Goal: Task Accomplishment & Management: Manage account settings

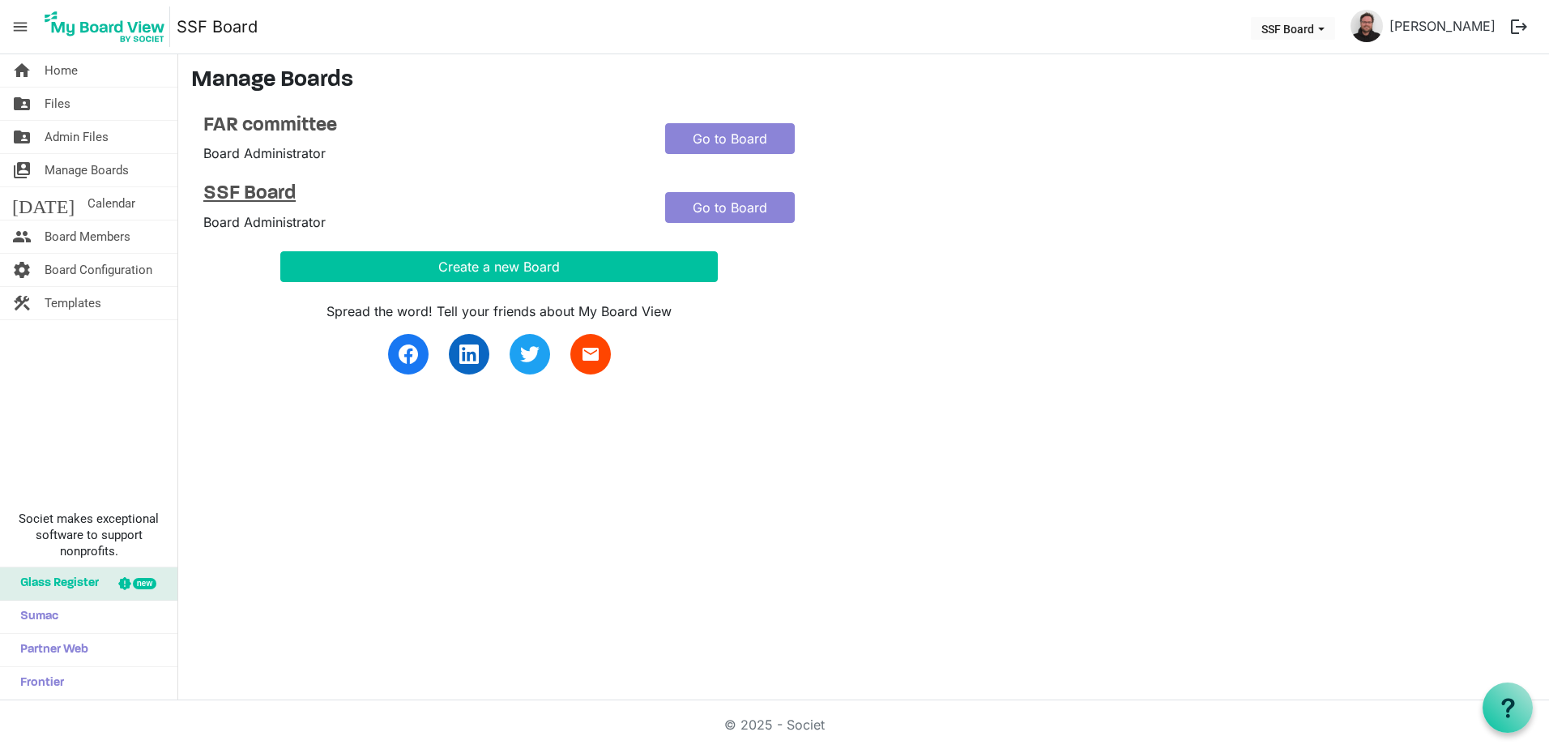
click at [258, 191] on h4 "SSF Board" at bounding box center [421, 193] width 437 height 23
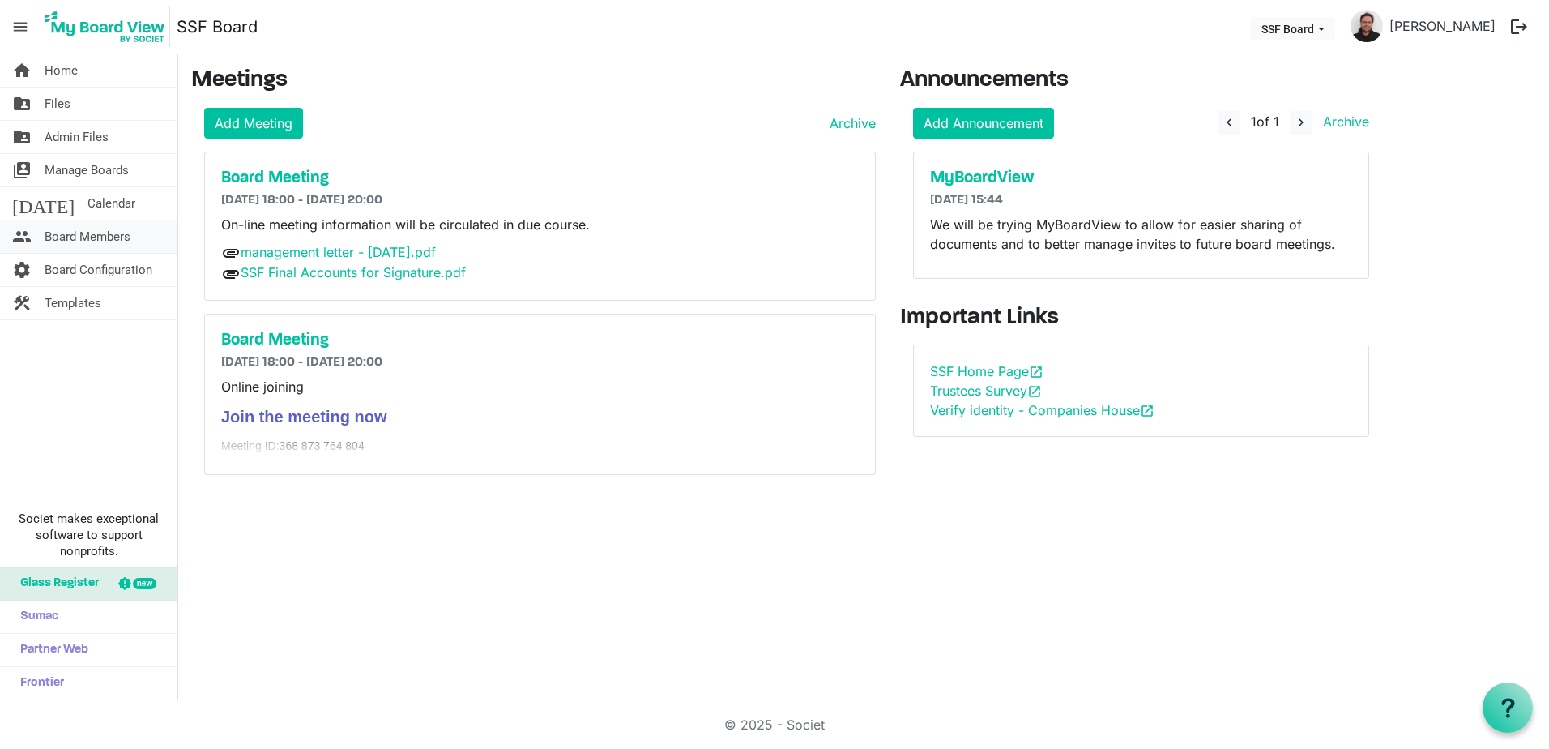
click at [107, 236] on span "Board Members" at bounding box center [88, 236] width 86 height 32
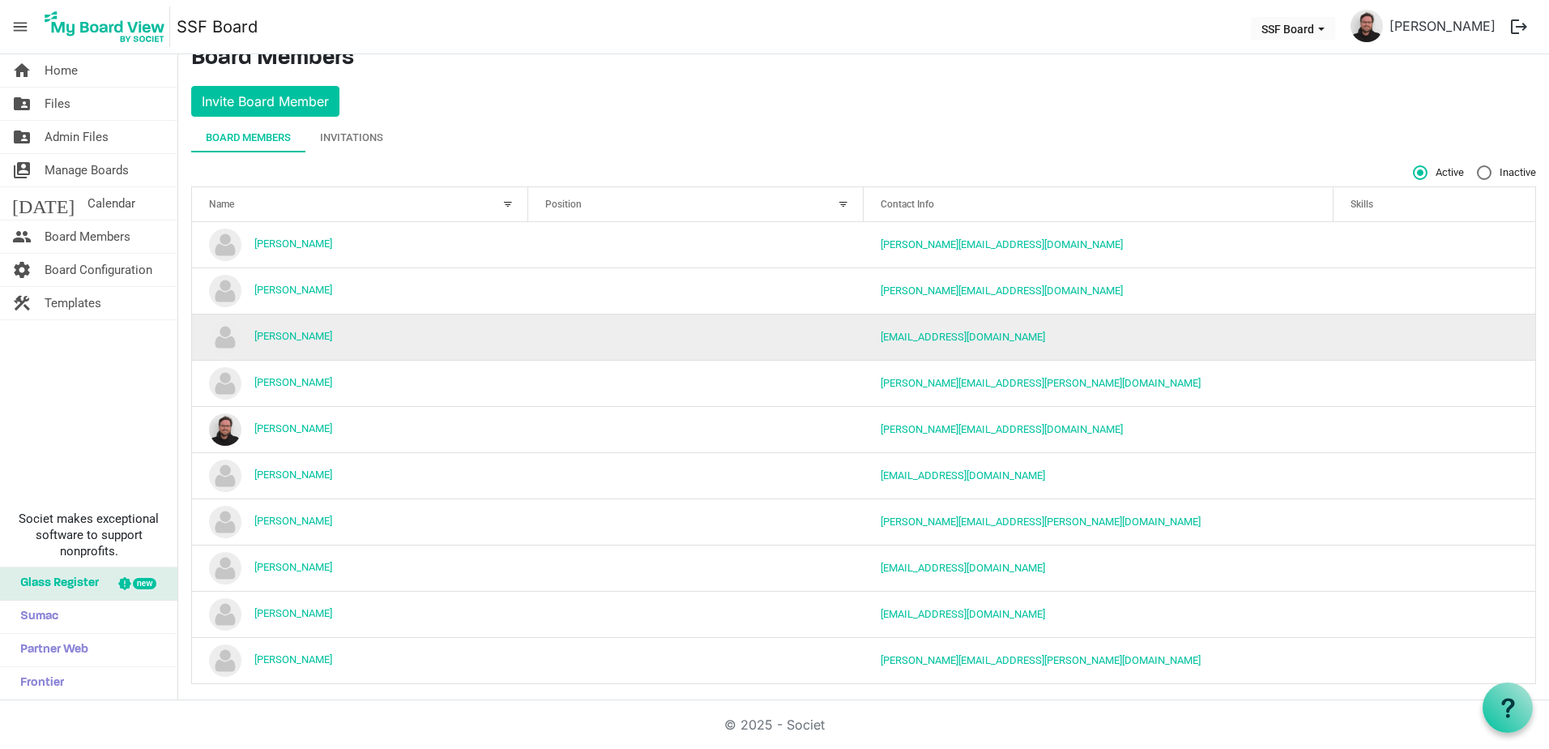
scroll to position [32, 0]
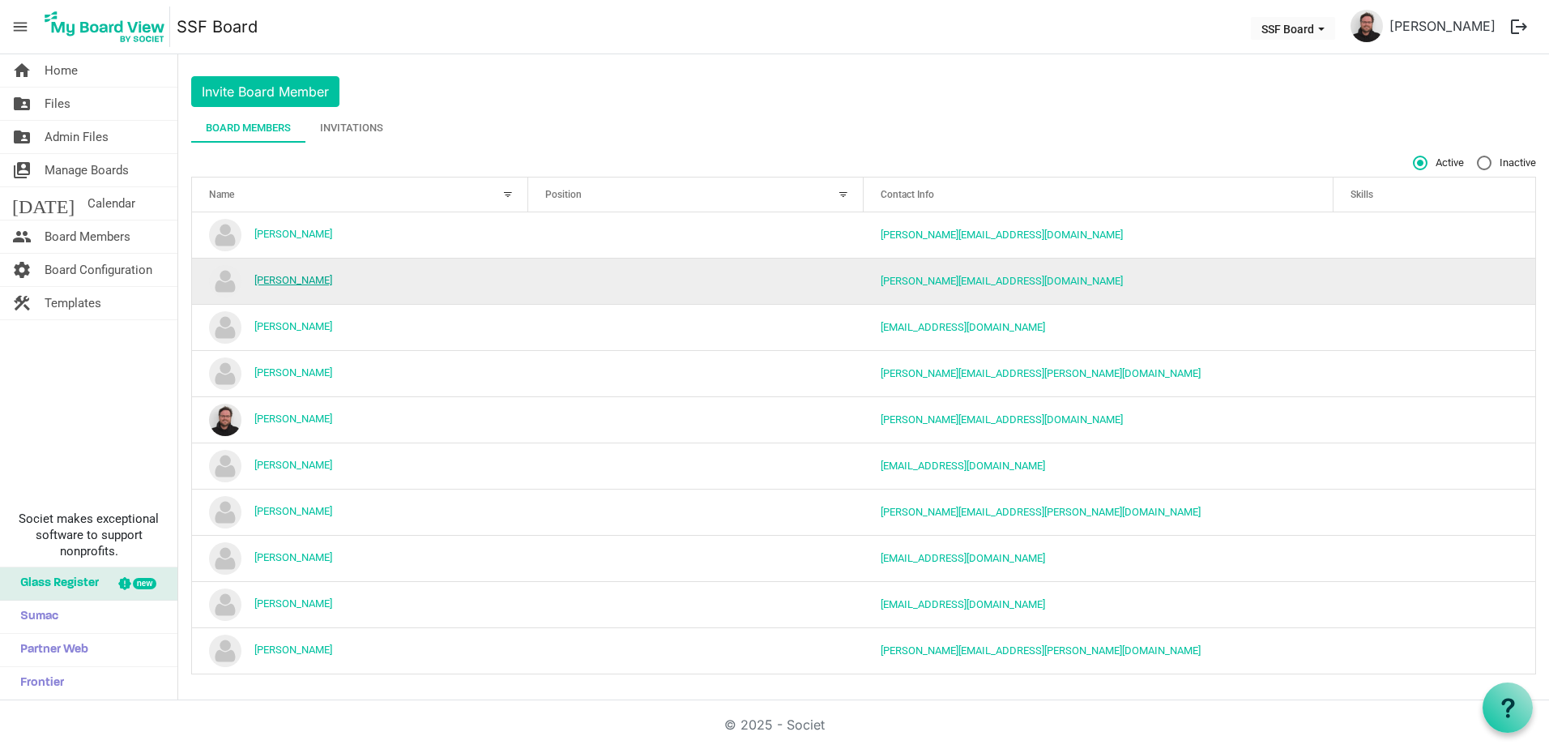
click at [294, 277] on link "Gavin Black" at bounding box center [293, 280] width 78 height 12
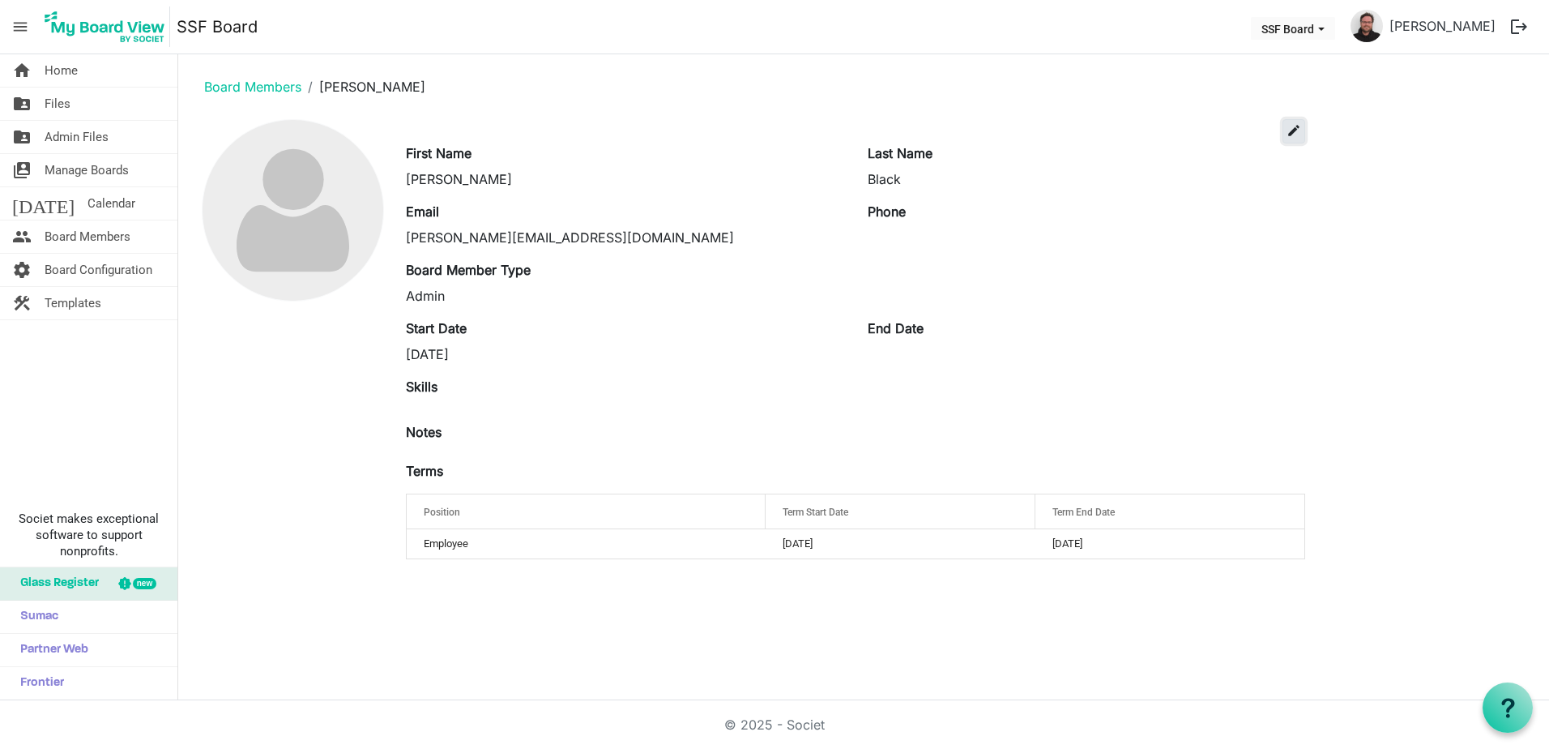
click at [1303, 123] on button "edit" at bounding box center [1293, 131] width 23 height 24
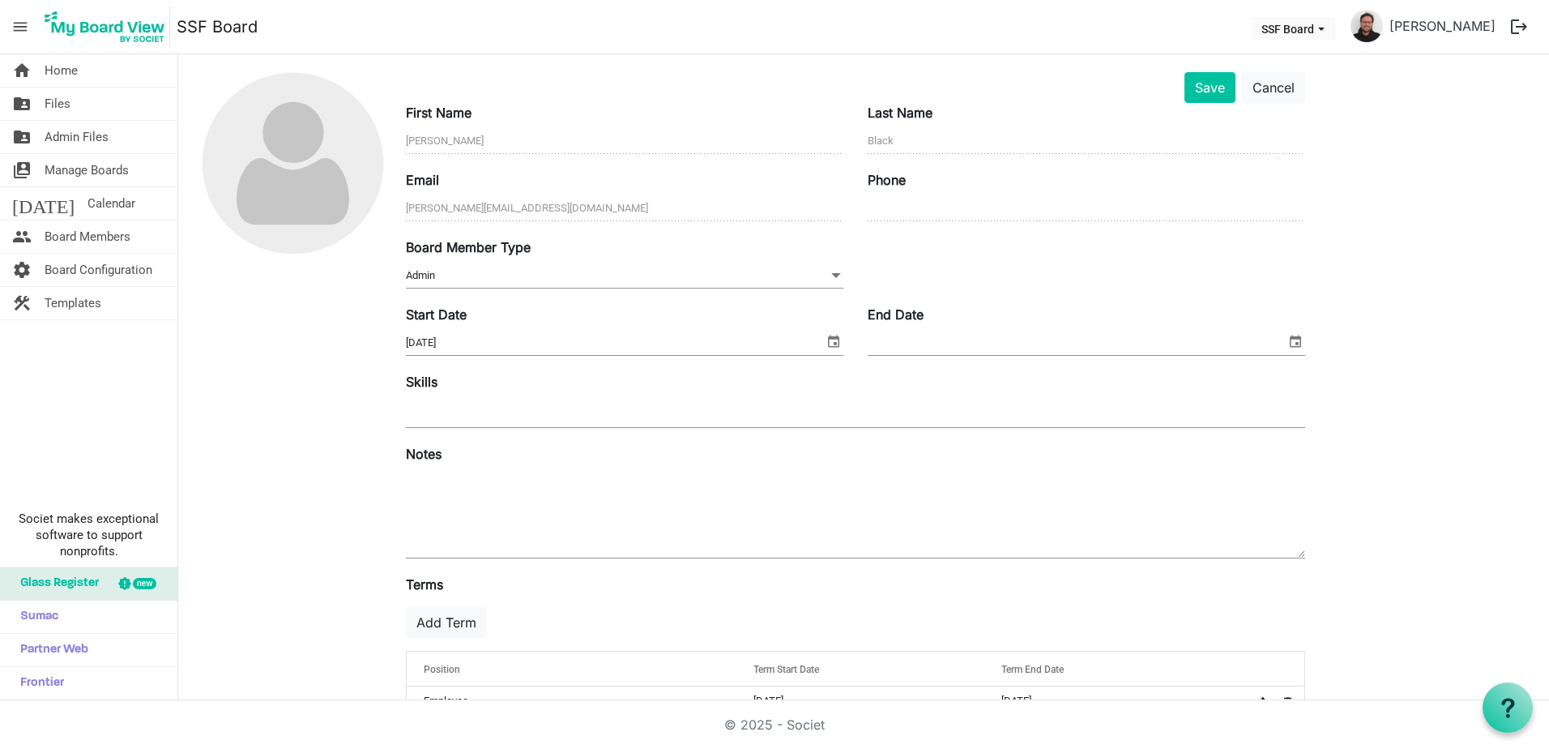
scroll to position [89, 0]
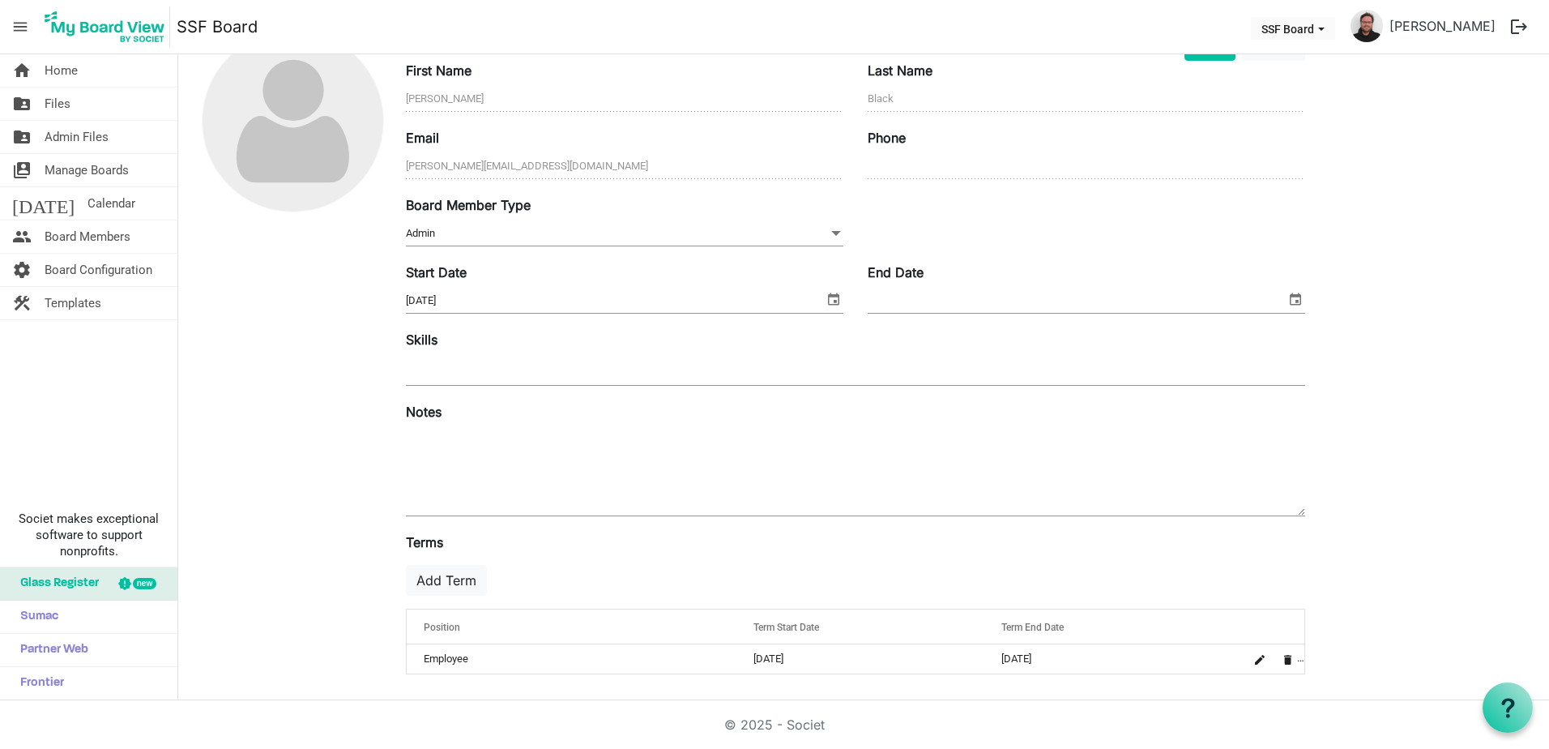
click at [727, 229] on span "Admin Admin" at bounding box center [624, 233] width 437 height 25
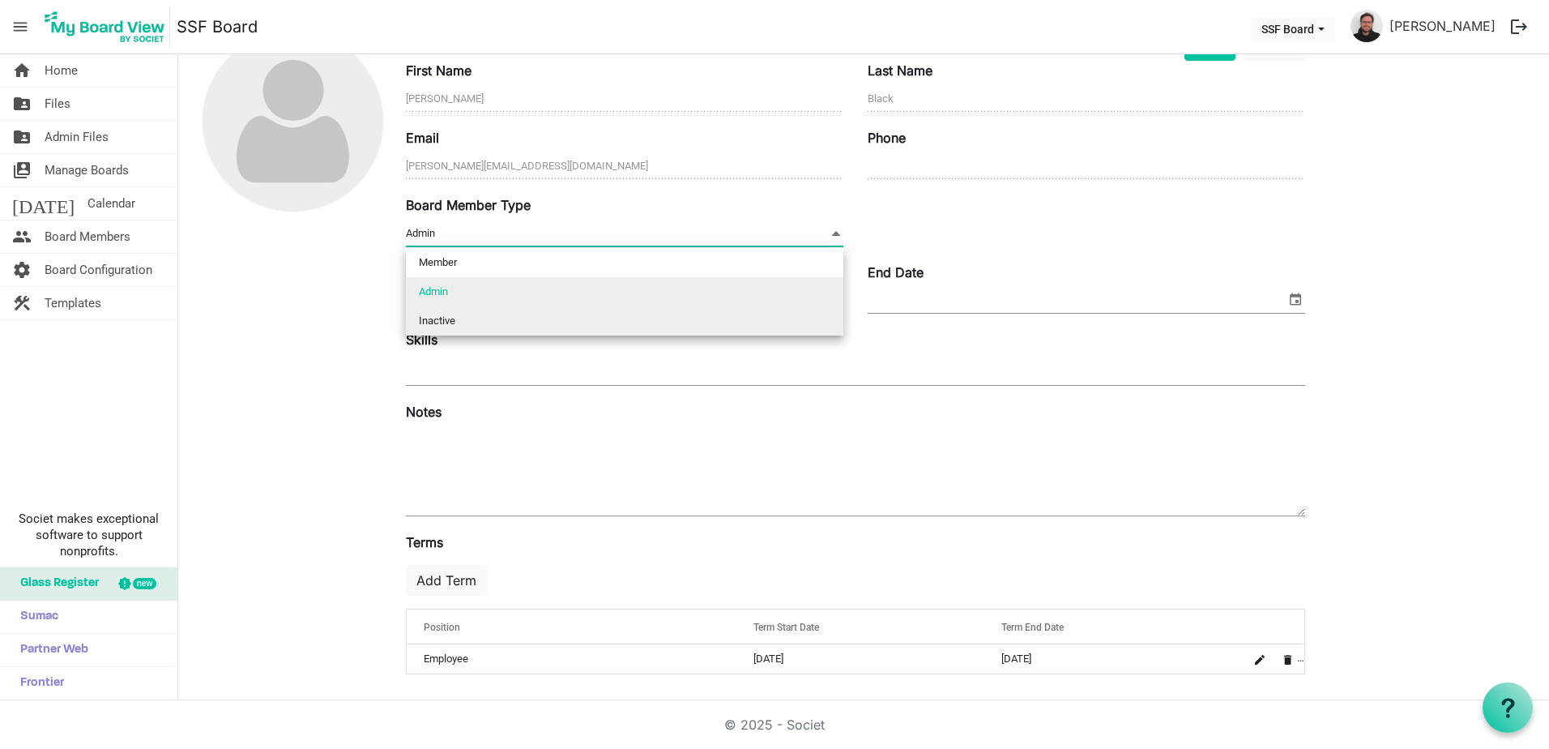
click at [521, 320] on li "Inactive" at bounding box center [624, 320] width 437 height 29
type input "Inactive"
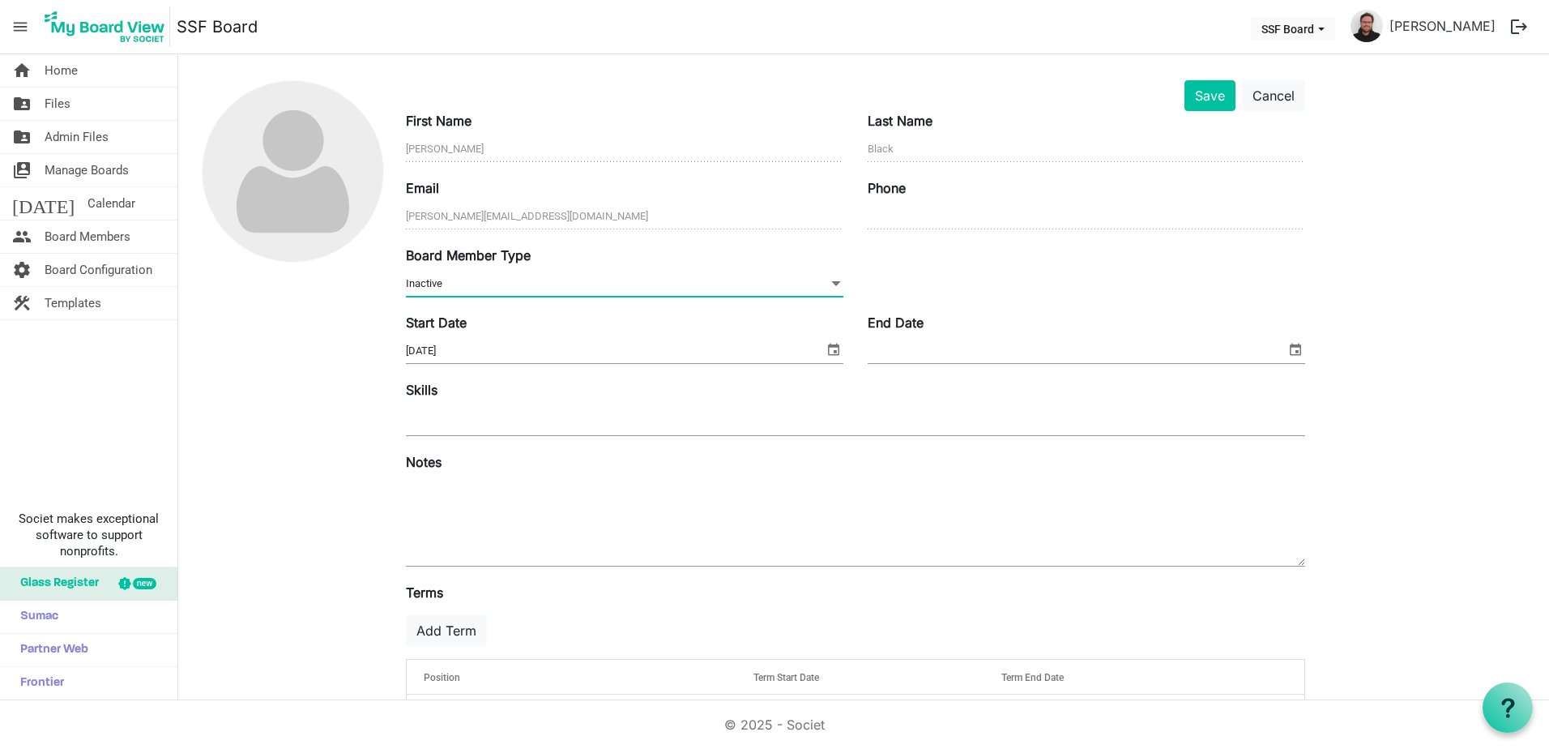
scroll to position [0, 0]
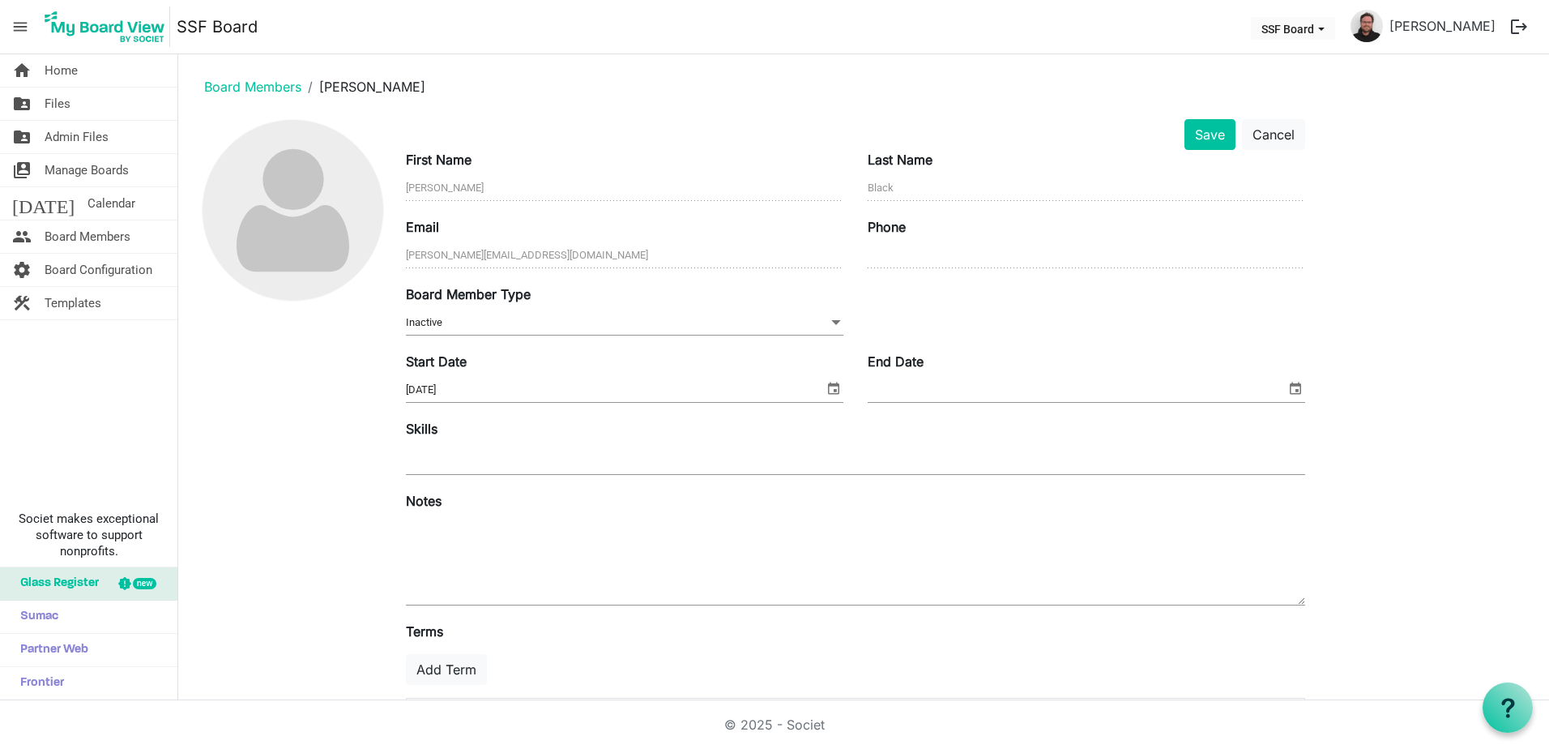
click at [1196, 113] on main "Board Members [PERSON_NAME] Save Cancel First Name [PERSON_NAME] Last Name Blac…" at bounding box center [863, 421] width 1371 height 735
click at [1204, 123] on button "Save" at bounding box center [1209, 134] width 51 height 31
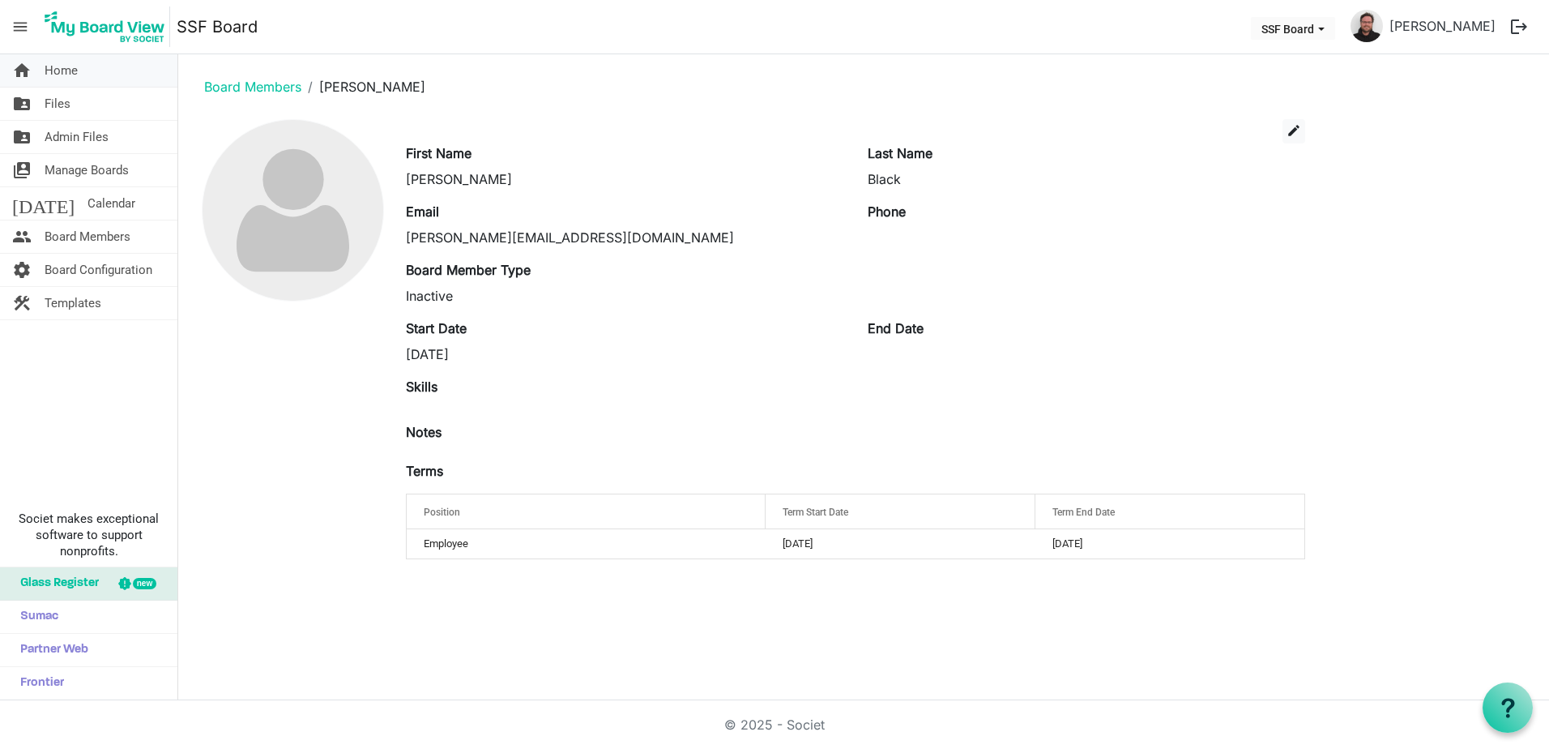
click at [73, 75] on span "Home" at bounding box center [61, 70] width 33 height 32
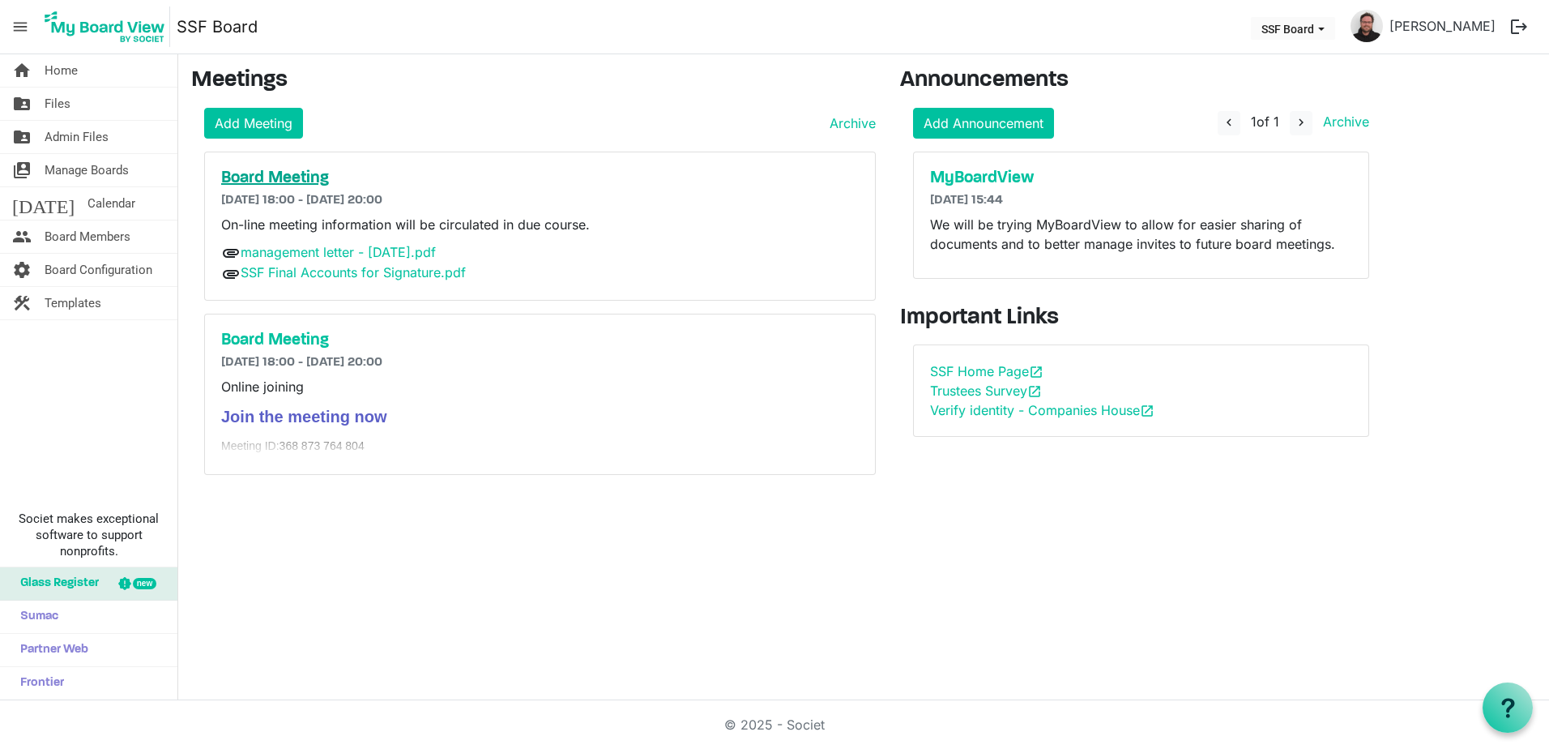
click at [315, 185] on h5 "Board Meeting" at bounding box center [540, 178] width 638 height 19
